Goal: Information Seeking & Learning: Understand process/instructions

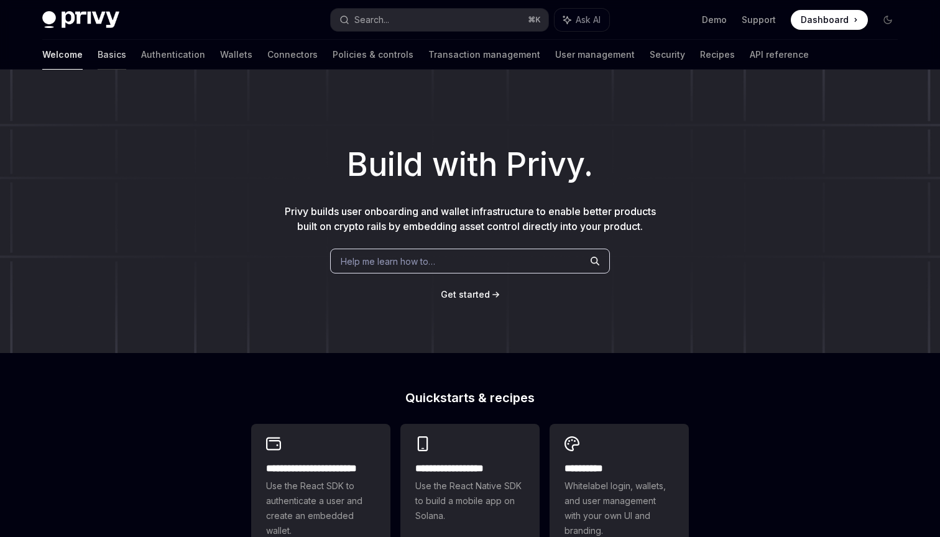
click at [98, 52] on link "Basics" at bounding box center [112, 55] width 29 height 30
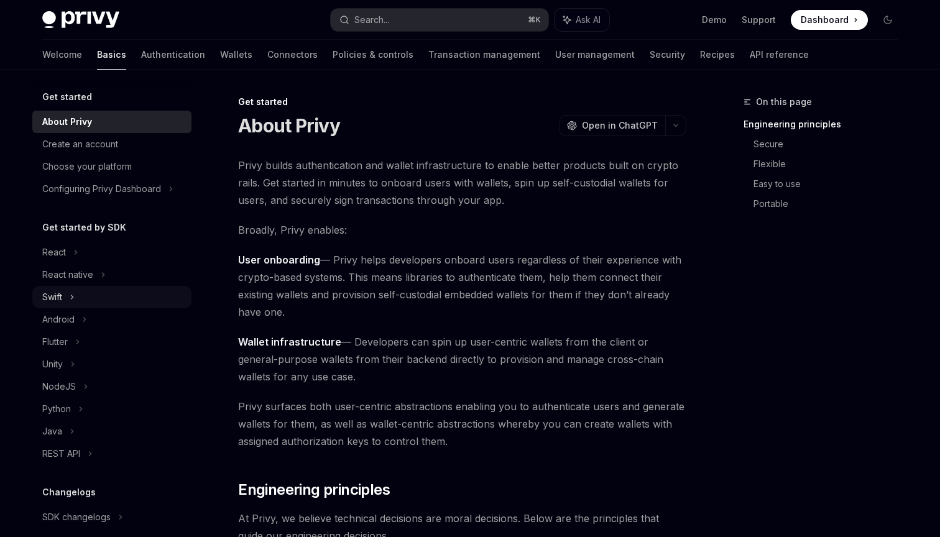
click at [74, 296] on icon at bounding box center [72, 297] width 5 height 15
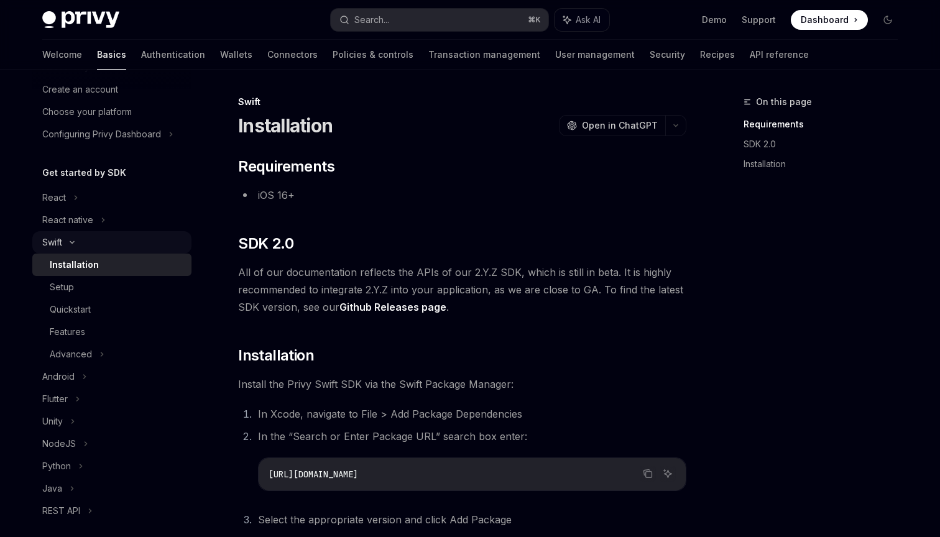
scroll to position [73, 0]
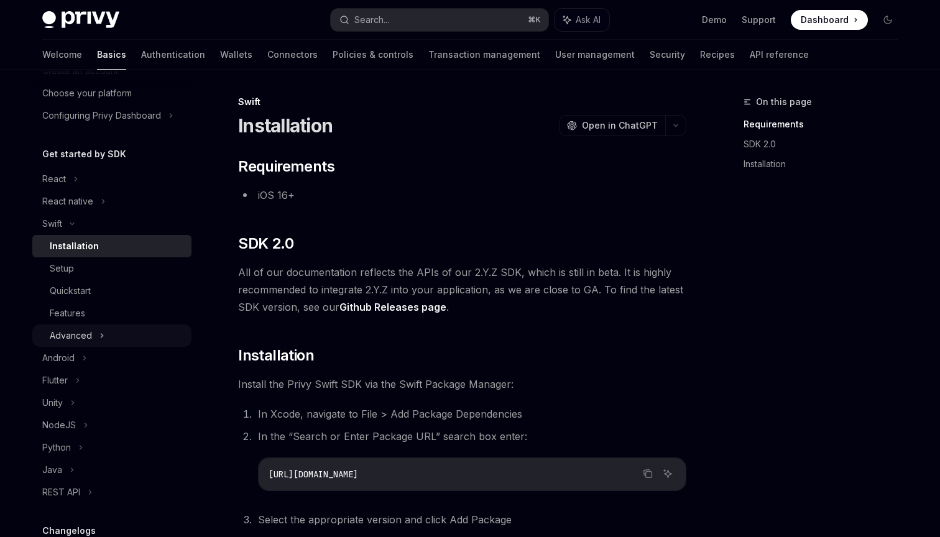
click at [110, 329] on div "Advanced" at bounding box center [111, 335] width 159 height 22
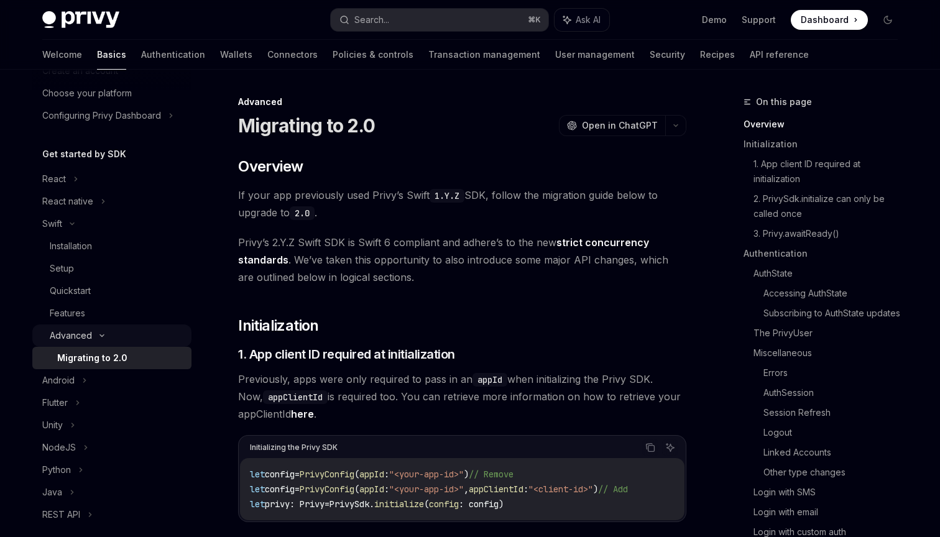
scroll to position [96, 0]
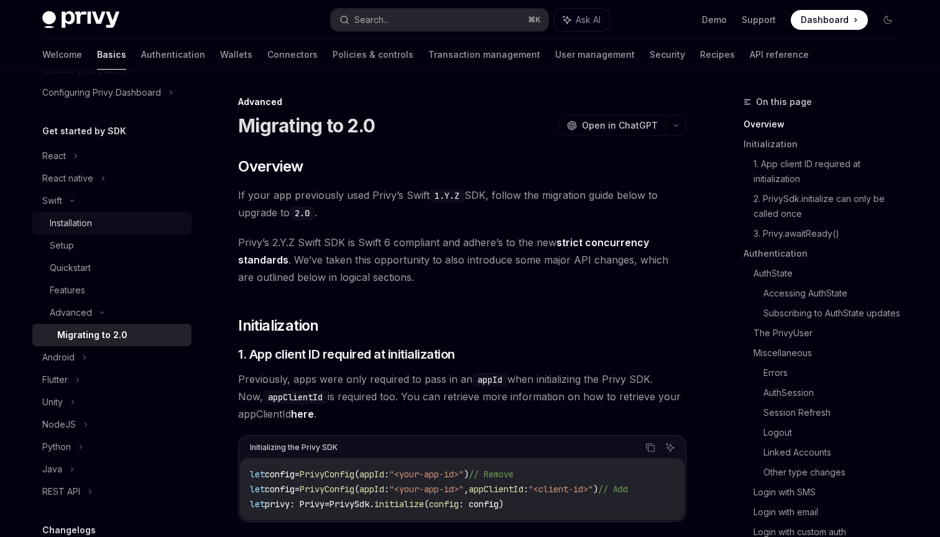
click at [88, 231] on link "Installation" at bounding box center [111, 223] width 159 height 22
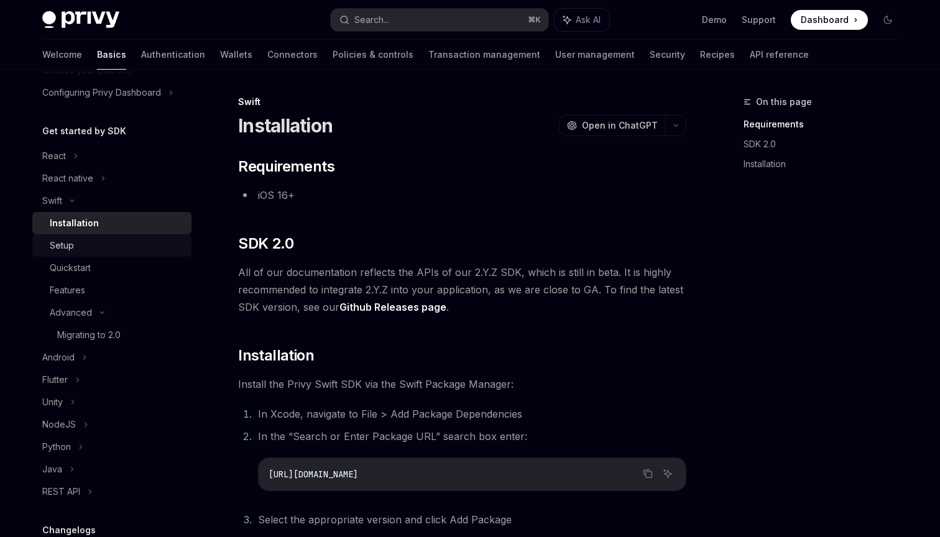
click at [89, 238] on div "Setup" at bounding box center [117, 245] width 134 height 15
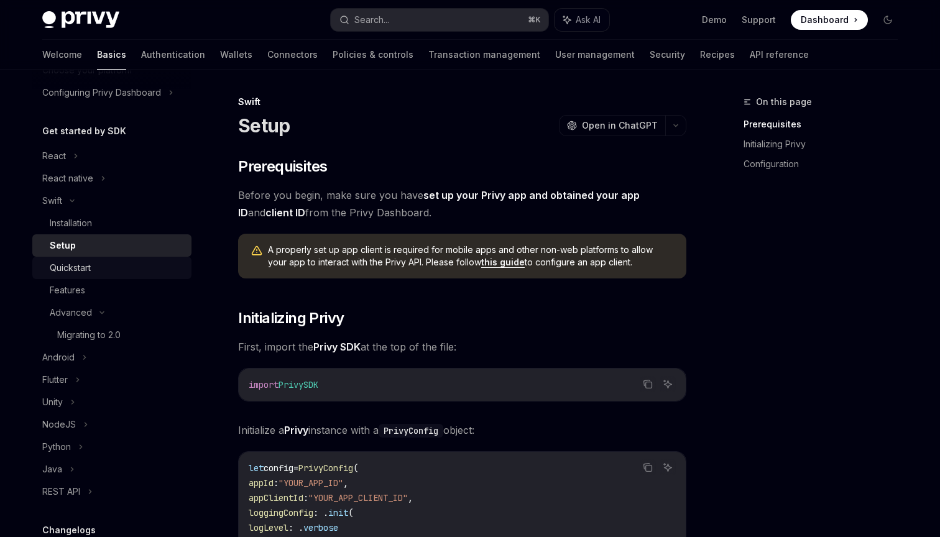
click at [91, 275] on div "Quickstart" at bounding box center [70, 267] width 41 height 15
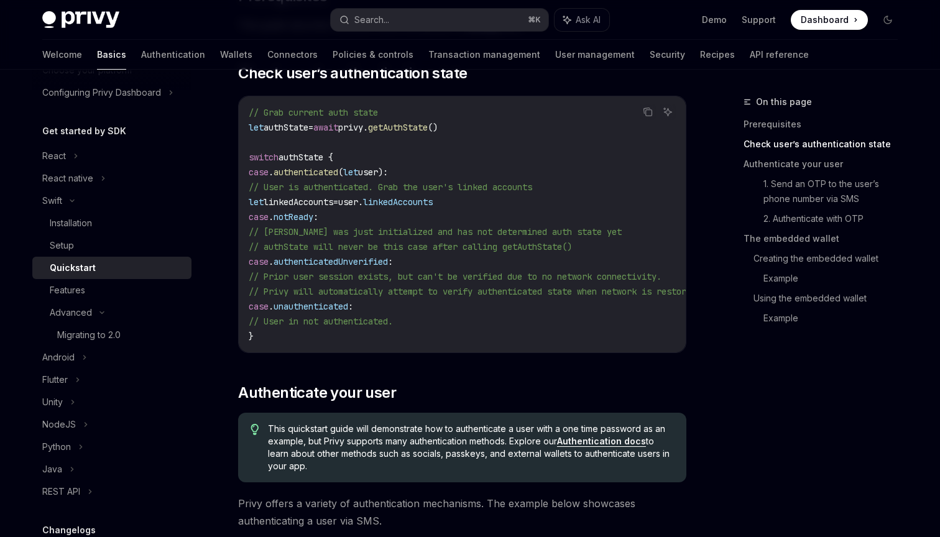
scroll to position [234, 0]
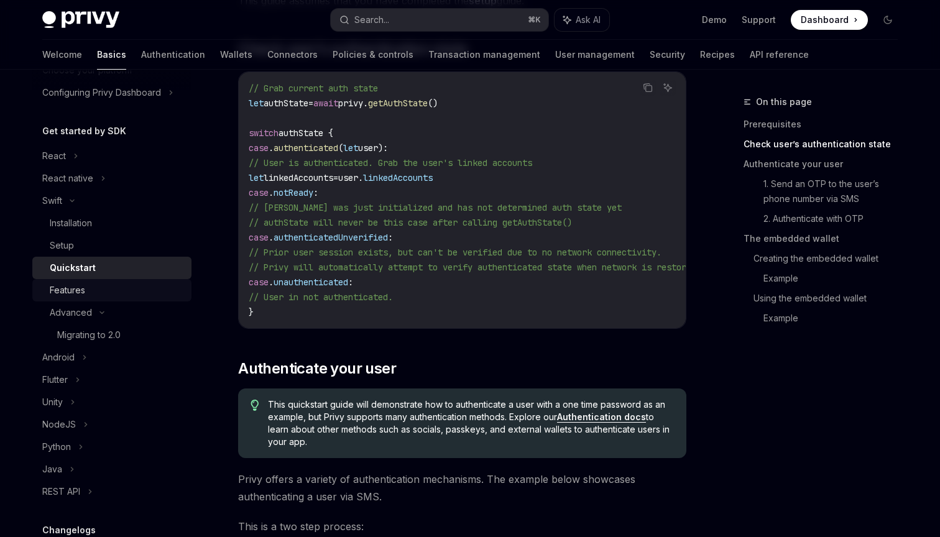
click at [88, 298] on link "Features" at bounding box center [111, 290] width 159 height 22
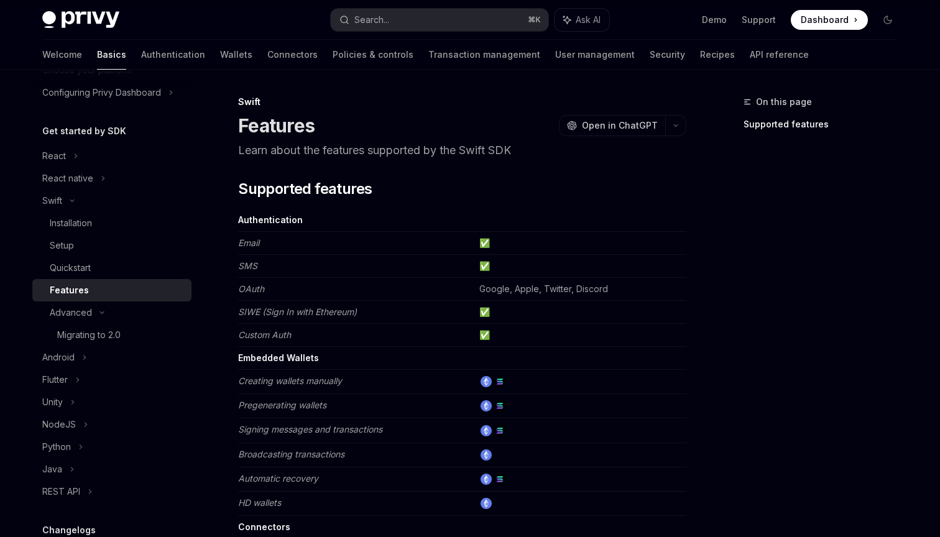
scroll to position [201, 0]
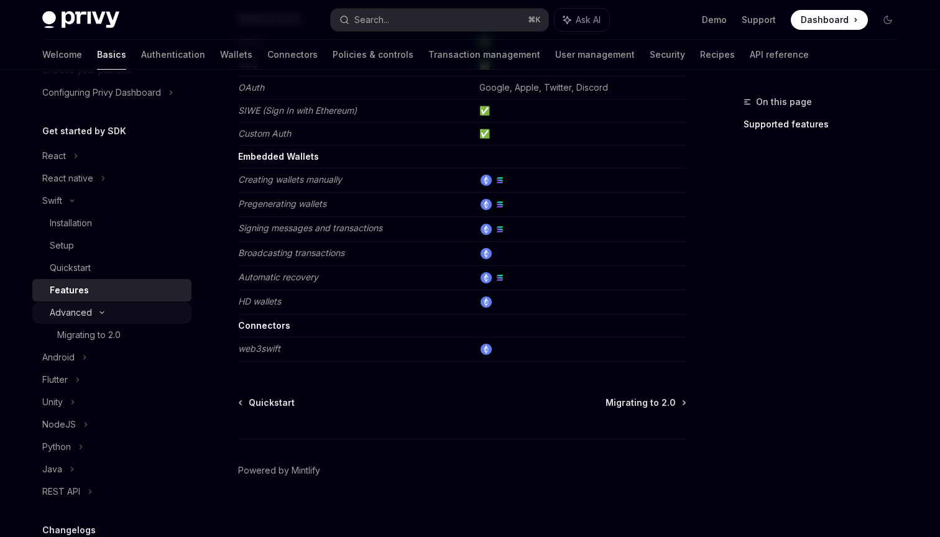
click at [110, 310] on div "Advanced" at bounding box center [111, 312] width 159 height 22
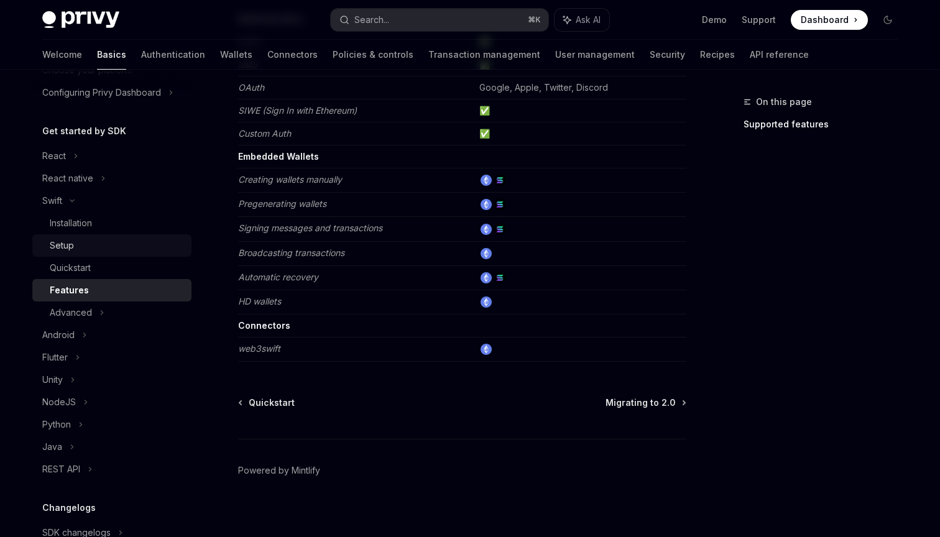
click at [84, 236] on link "Setup" at bounding box center [111, 245] width 159 height 22
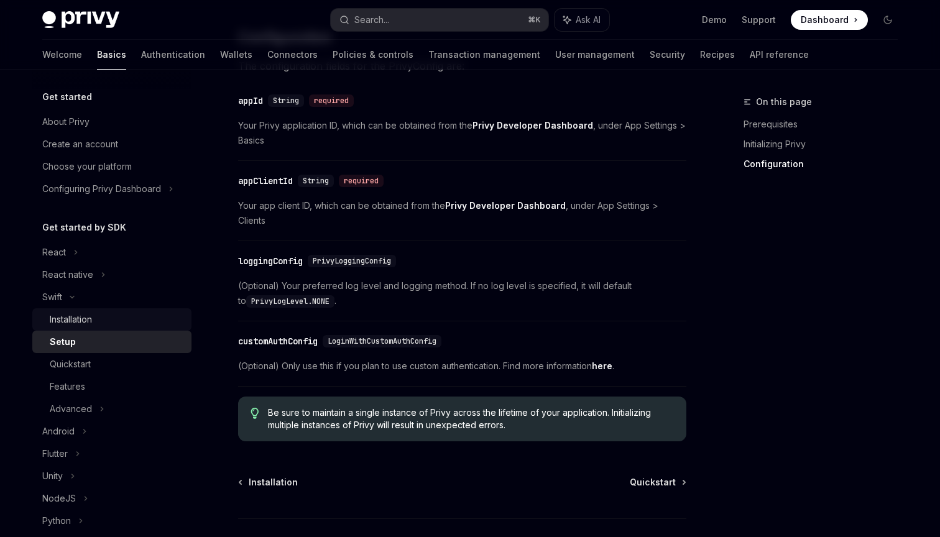
click at [137, 315] on div "Installation" at bounding box center [117, 319] width 134 height 15
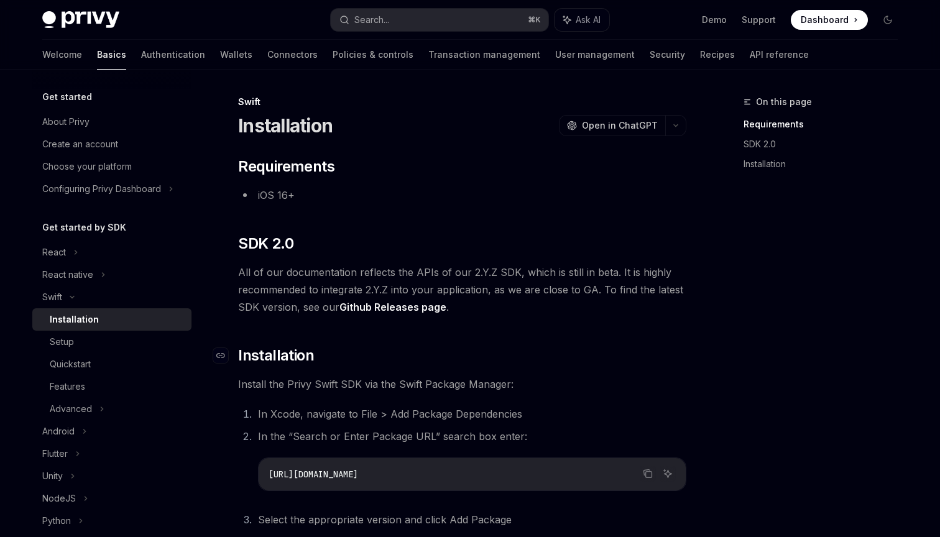
scroll to position [176, 0]
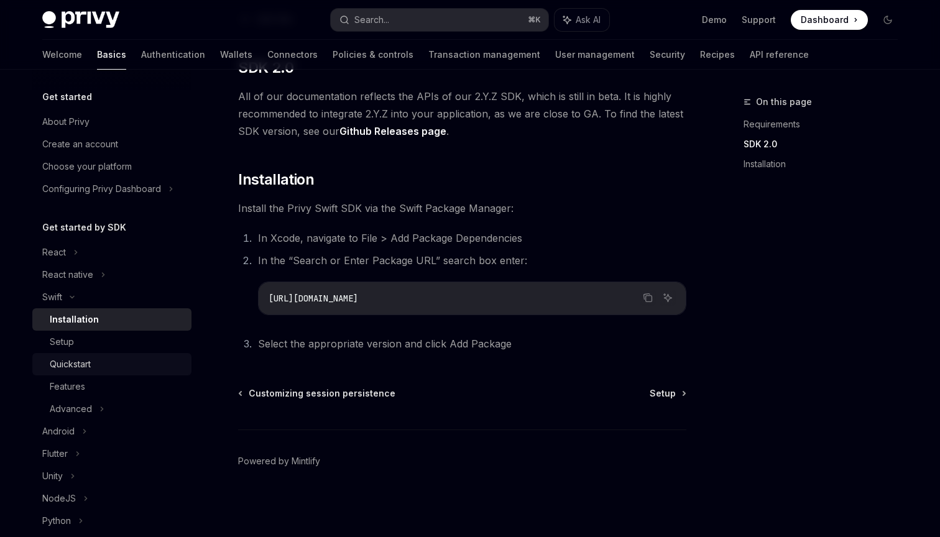
click at [141, 366] on div "Quickstart" at bounding box center [117, 364] width 134 height 15
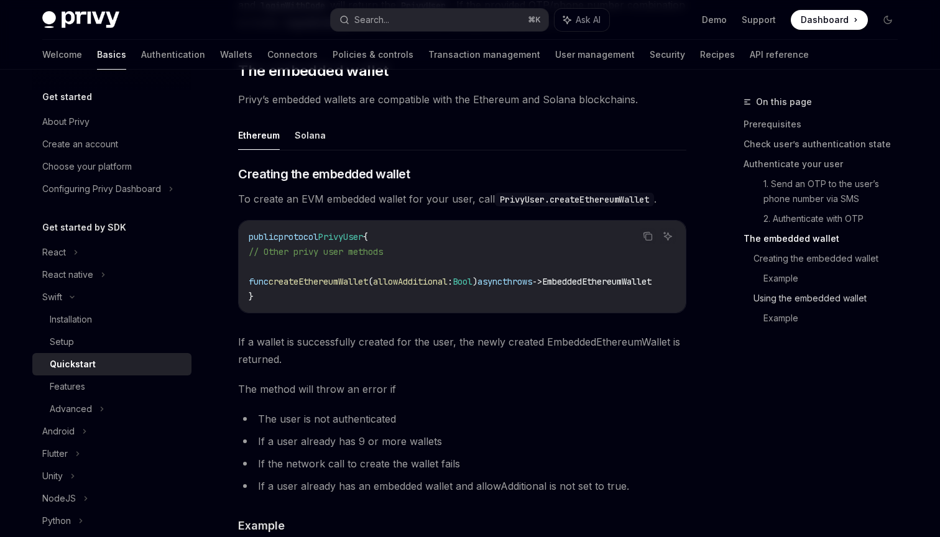
click at [779, 296] on link "Using the embedded wallet" at bounding box center [830, 298] width 154 height 20
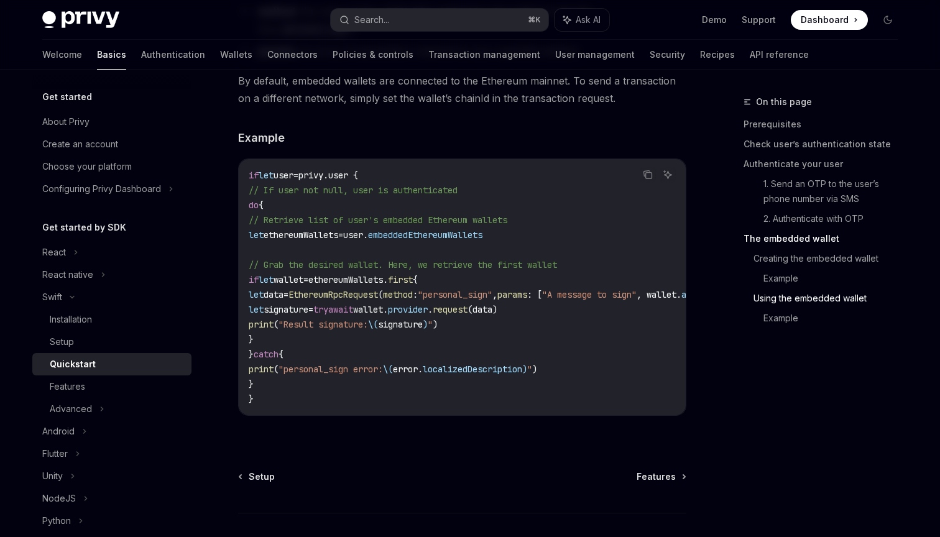
scroll to position [2521, 0]
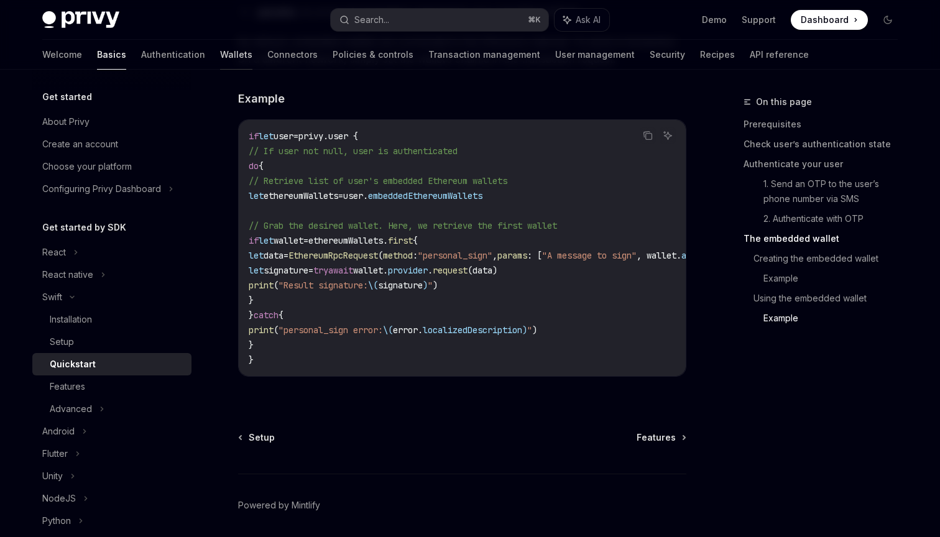
click at [220, 61] on link "Wallets" at bounding box center [236, 55] width 32 height 30
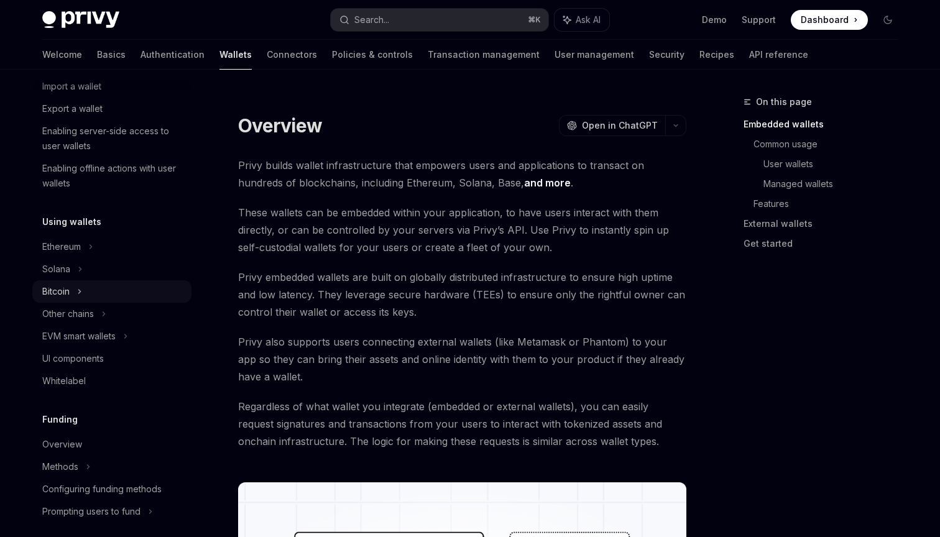
scroll to position [175, 0]
click at [52, 48] on div "Solana" at bounding box center [66, 40] width 48 height 15
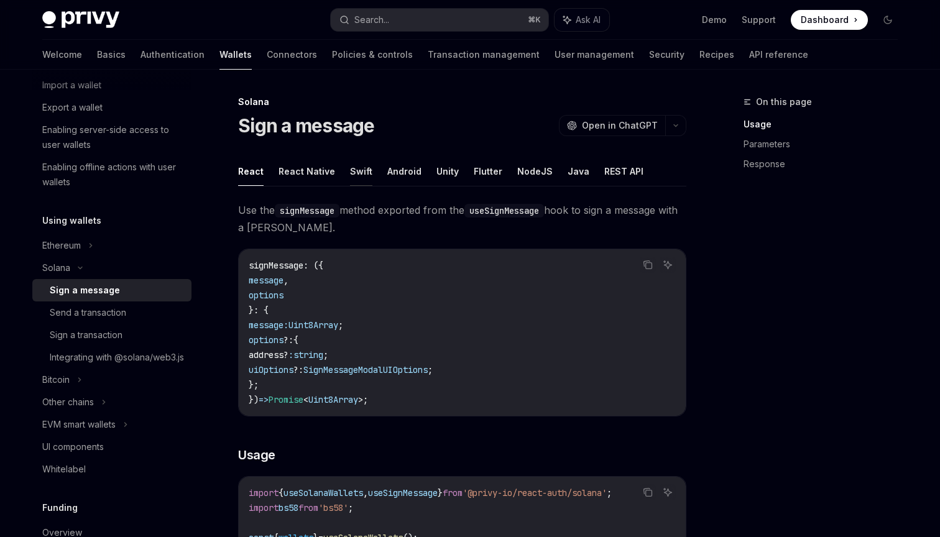
click at [352, 173] on button "Swift" at bounding box center [361, 171] width 22 height 29
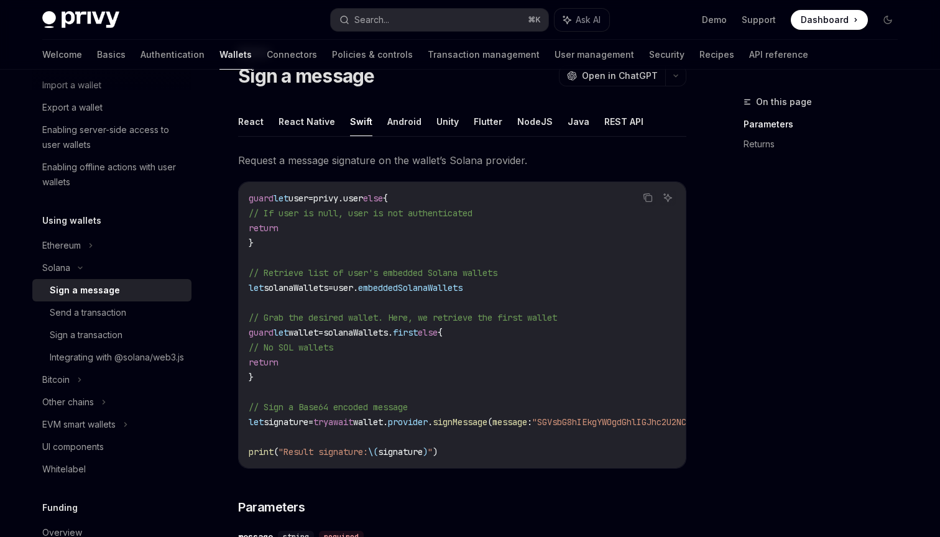
scroll to position [62, 0]
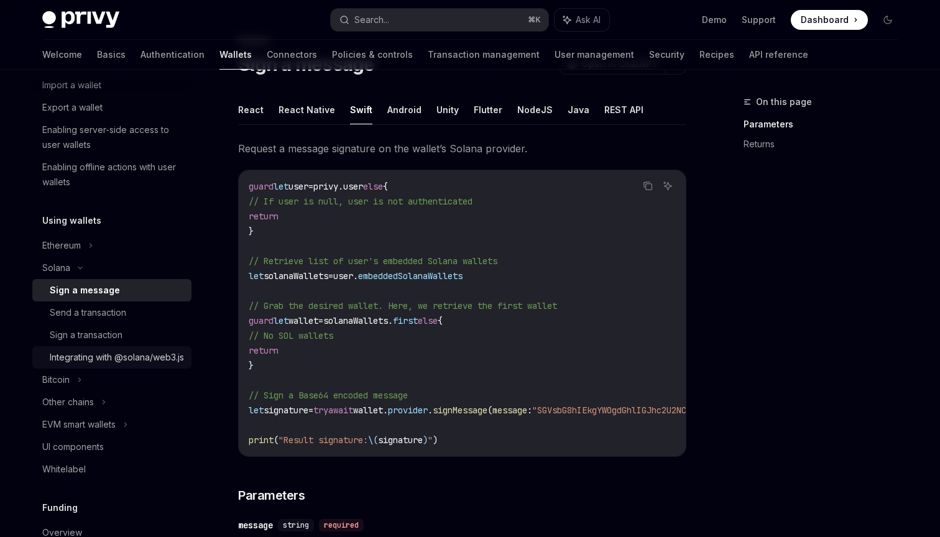
click at [56, 365] on div "Integrating with @solana/web3.js" at bounding box center [117, 357] width 134 height 15
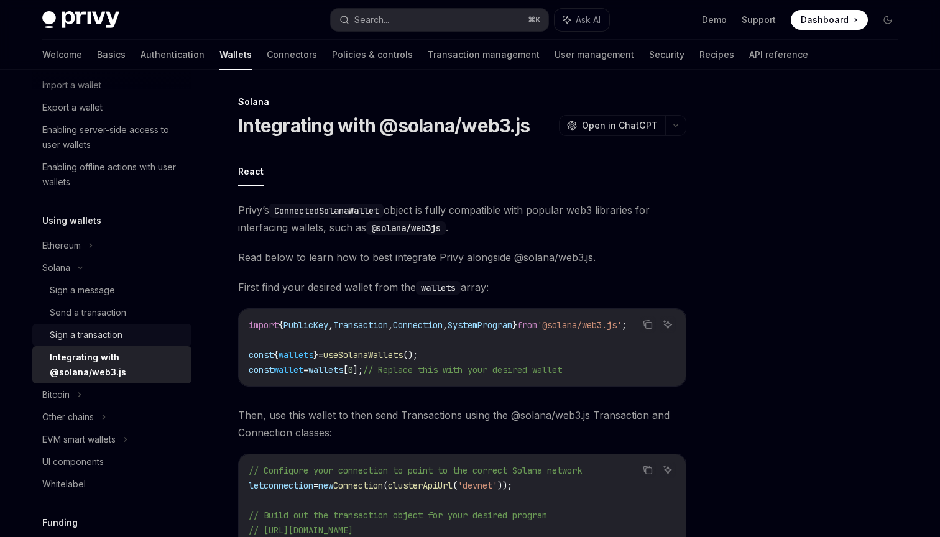
click at [170, 342] on link "Sign a transaction" at bounding box center [111, 335] width 159 height 22
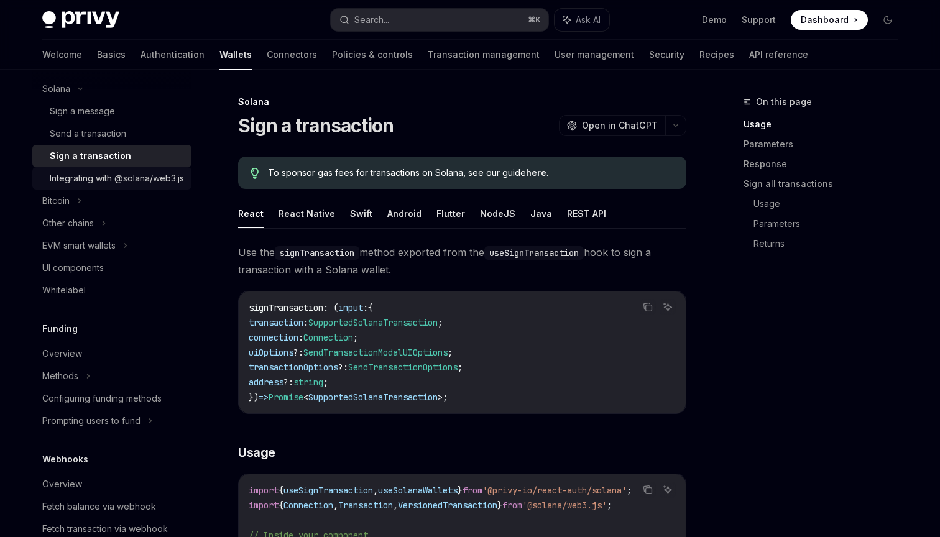
scroll to position [367, 0]
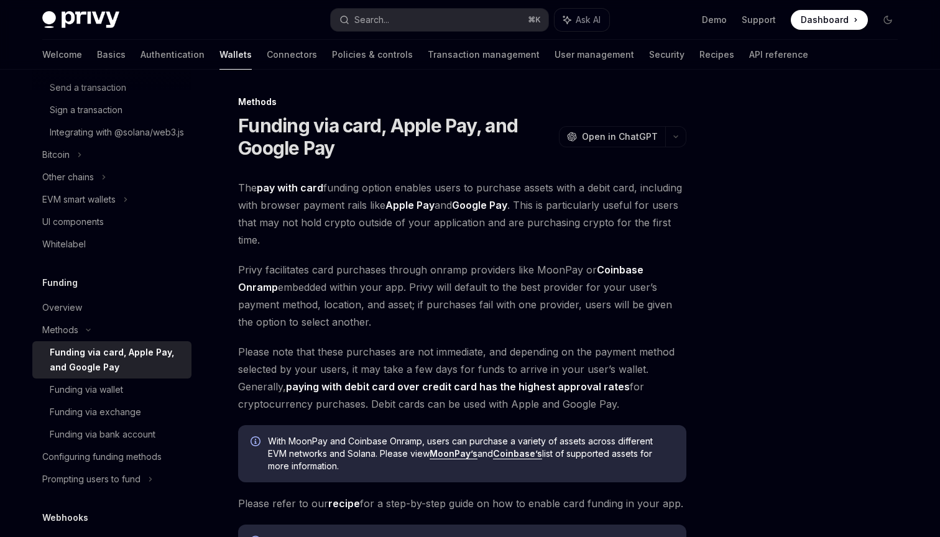
scroll to position [410, 0]
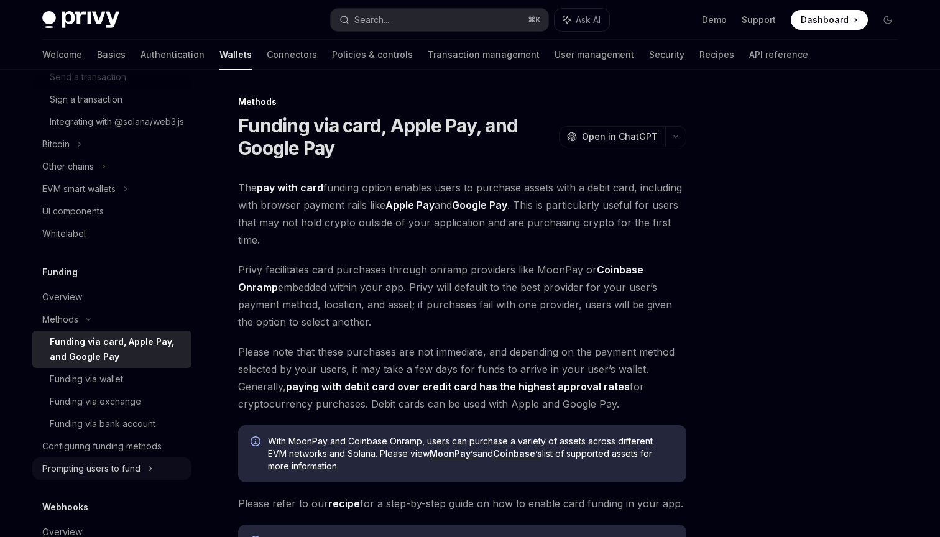
click at [88, 174] on div "Prompting users to fund" at bounding box center [68, 166] width 52 height 15
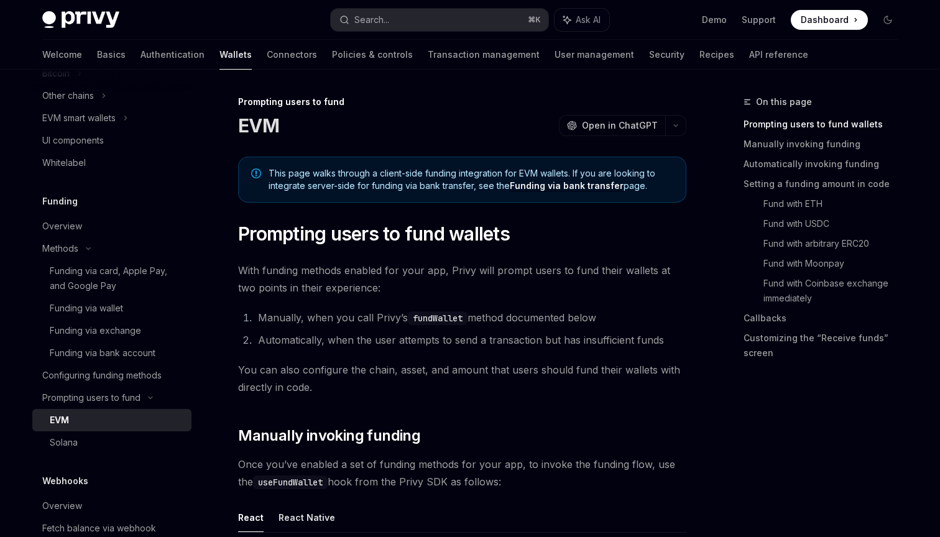
scroll to position [482, 0]
click at [87, 449] on div "Solana" at bounding box center [117, 441] width 134 height 15
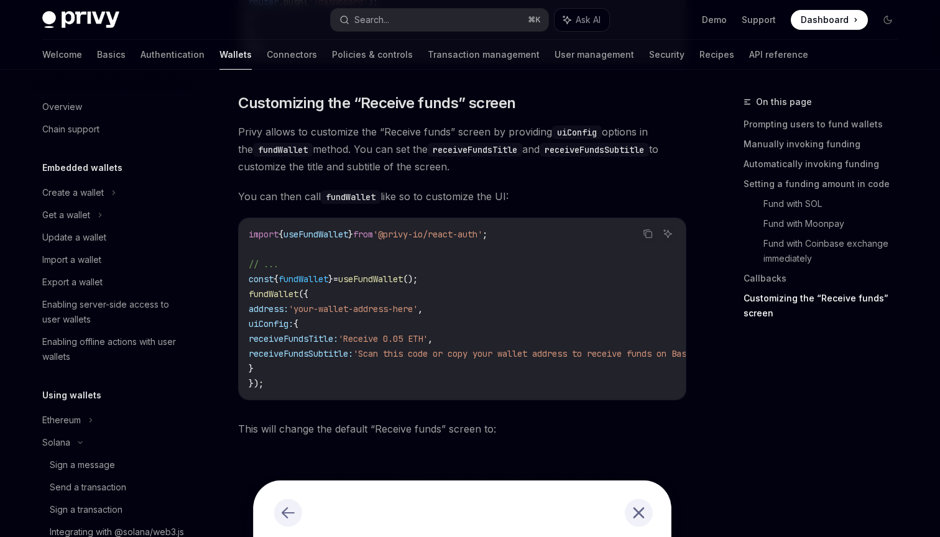
click at [677, 1] on div "Privy Docs home page Search... ⌘ K Ask AI Demo Support Dashboard Dashboard Sear…" at bounding box center [469, 20] width 855 height 40
type textarea "*"
